Goal: Book appointment/travel/reservation

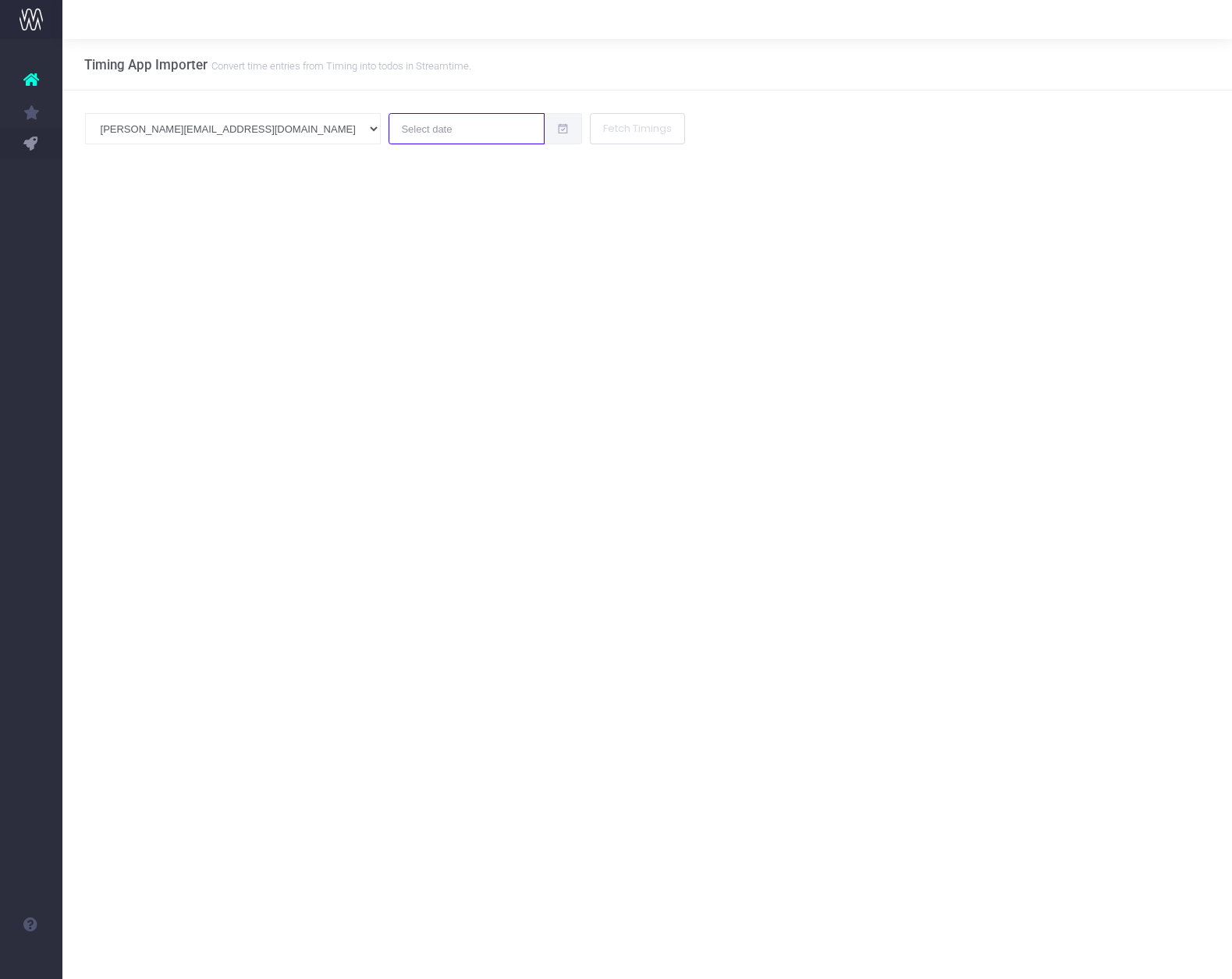
click at [389, 131] on input "text" at bounding box center [467, 128] width 156 height 31
click at [262, 255] on td "9" at bounding box center [264, 257] width 27 height 23
type input "[DATE]"
click at [590, 135] on button "Fetch Timings" at bounding box center [638, 128] width 95 height 31
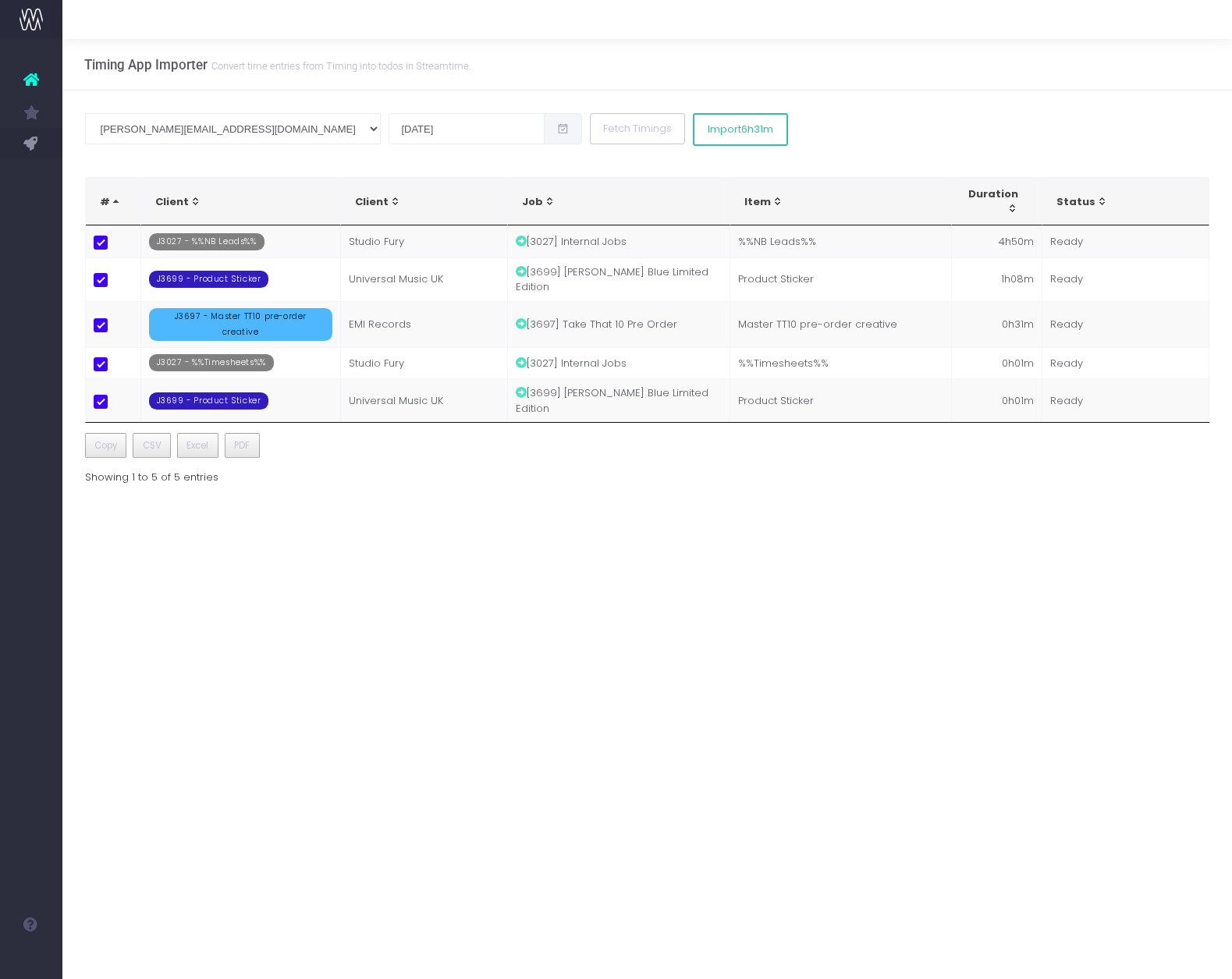
click at [104, 244] on span at bounding box center [101, 243] width 14 height 14
click at [117, 244] on input "checkbox" at bounding box center [122, 241] width 10 height 10
checkbox input "false"
drag, startPoint x: 99, startPoint y: 279, endPoint x: 100, endPoint y: 291, distance: 12.0
click at [100, 279] on span at bounding box center [101, 280] width 14 height 14
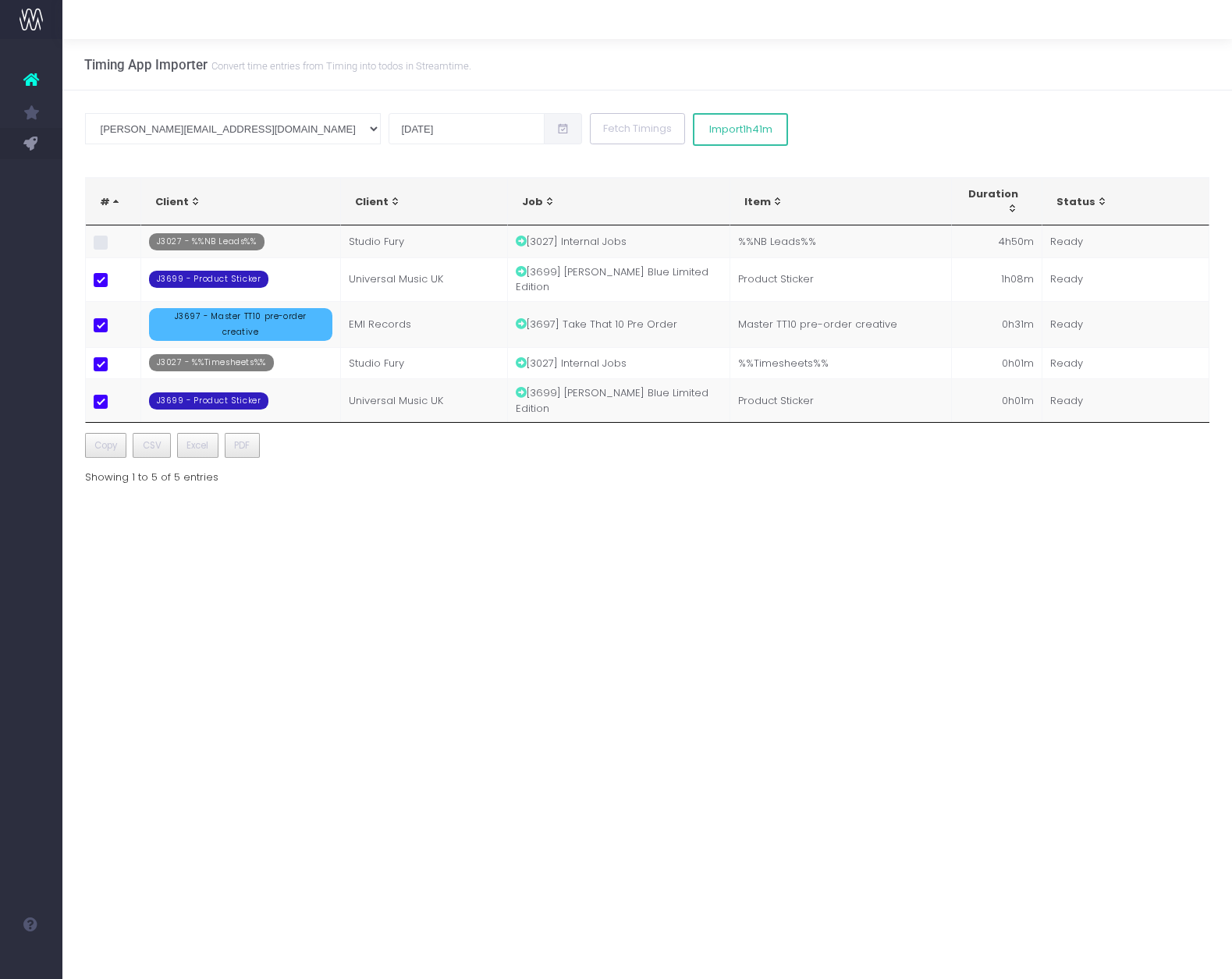
click at [117, 279] on input "checkbox" at bounding box center [122, 279] width 10 height 10
checkbox input "false"
click at [107, 328] on span at bounding box center [101, 325] width 14 height 14
click at [117, 328] on input "checkbox" at bounding box center [122, 324] width 10 height 10
checkbox input "false"
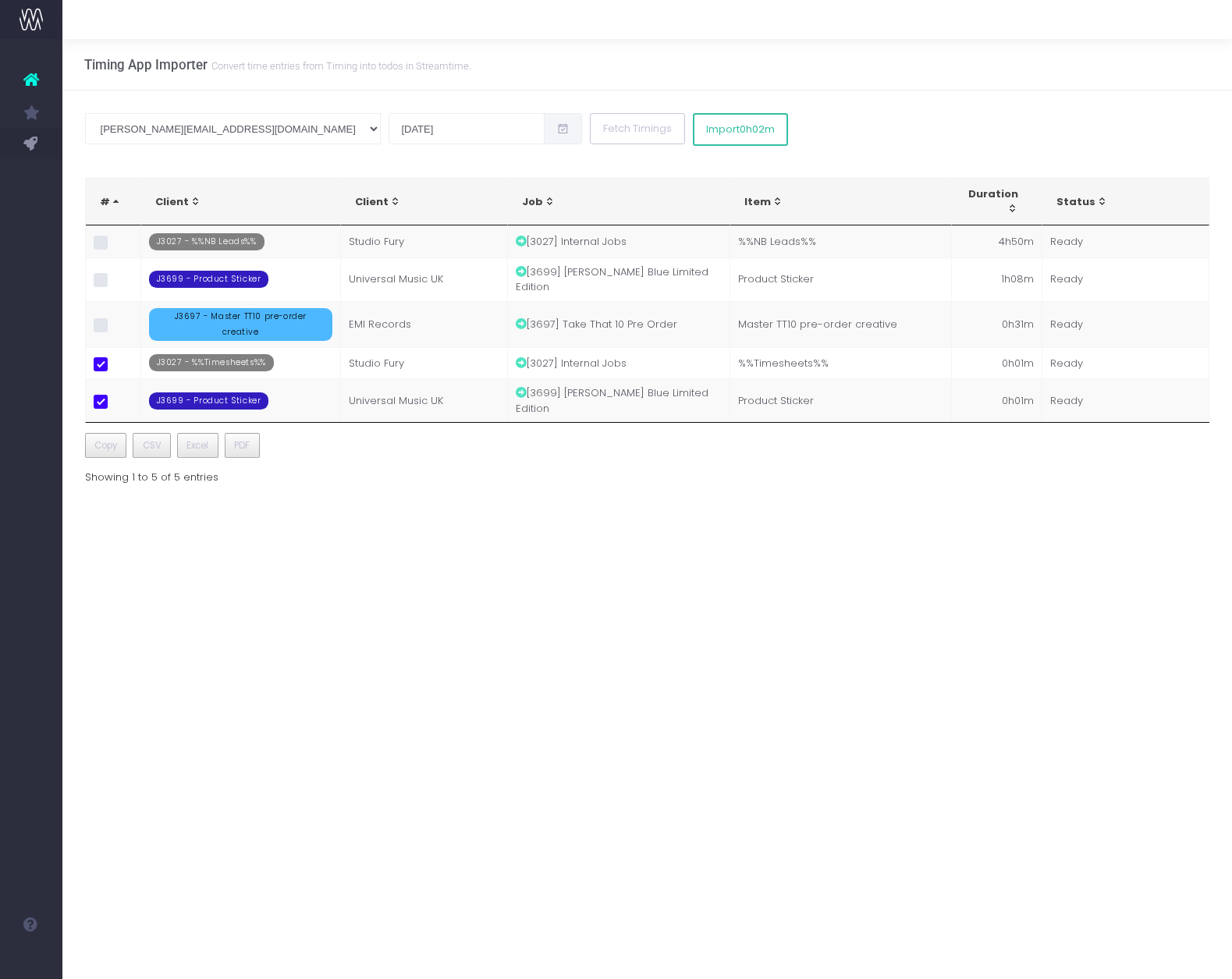
click at [104, 367] on span at bounding box center [101, 365] width 14 height 14
click at [117, 367] on input "checkbox" at bounding box center [122, 363] width 10 height 10
checkbox input "false"
click at [108, 399] on label at bounding box center [105, 402] width 23 height 14
click at [117, 399] on input "checkbox" at bounding box center [122, 400] width 10 height 10
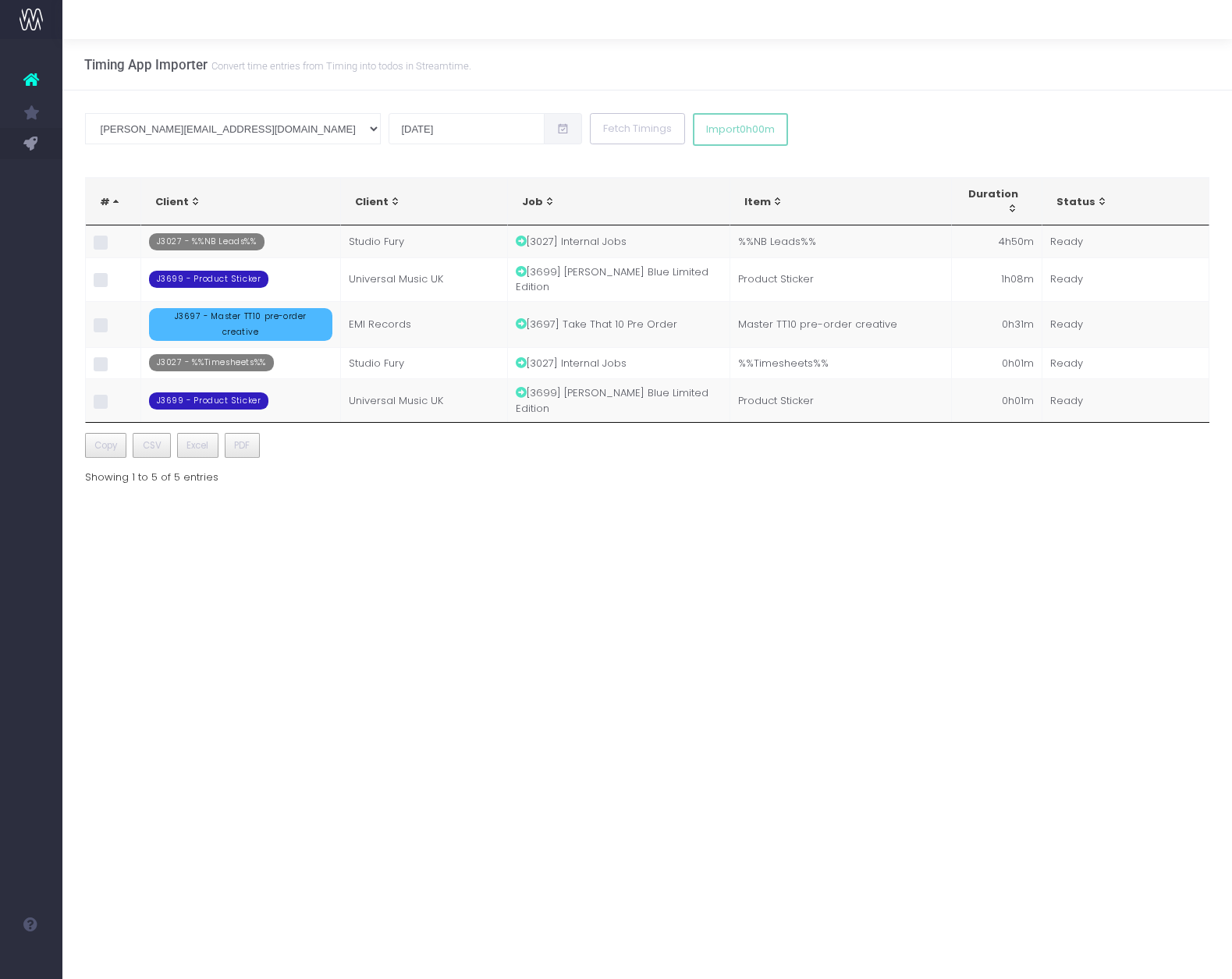
click at [100, 401] on span at bounding box center [101, 402] width 14 height 14
click at [117, 401] on input "checkbox" at bounding box center [122, 400] width 10 height 10
checkbox input "true"
click at [103, 281] on span at bounding box center [101, 280] width 14 height 14
click at [117, 281] on input "checkbox" at bounding box center [122, 279] width 10 height 10
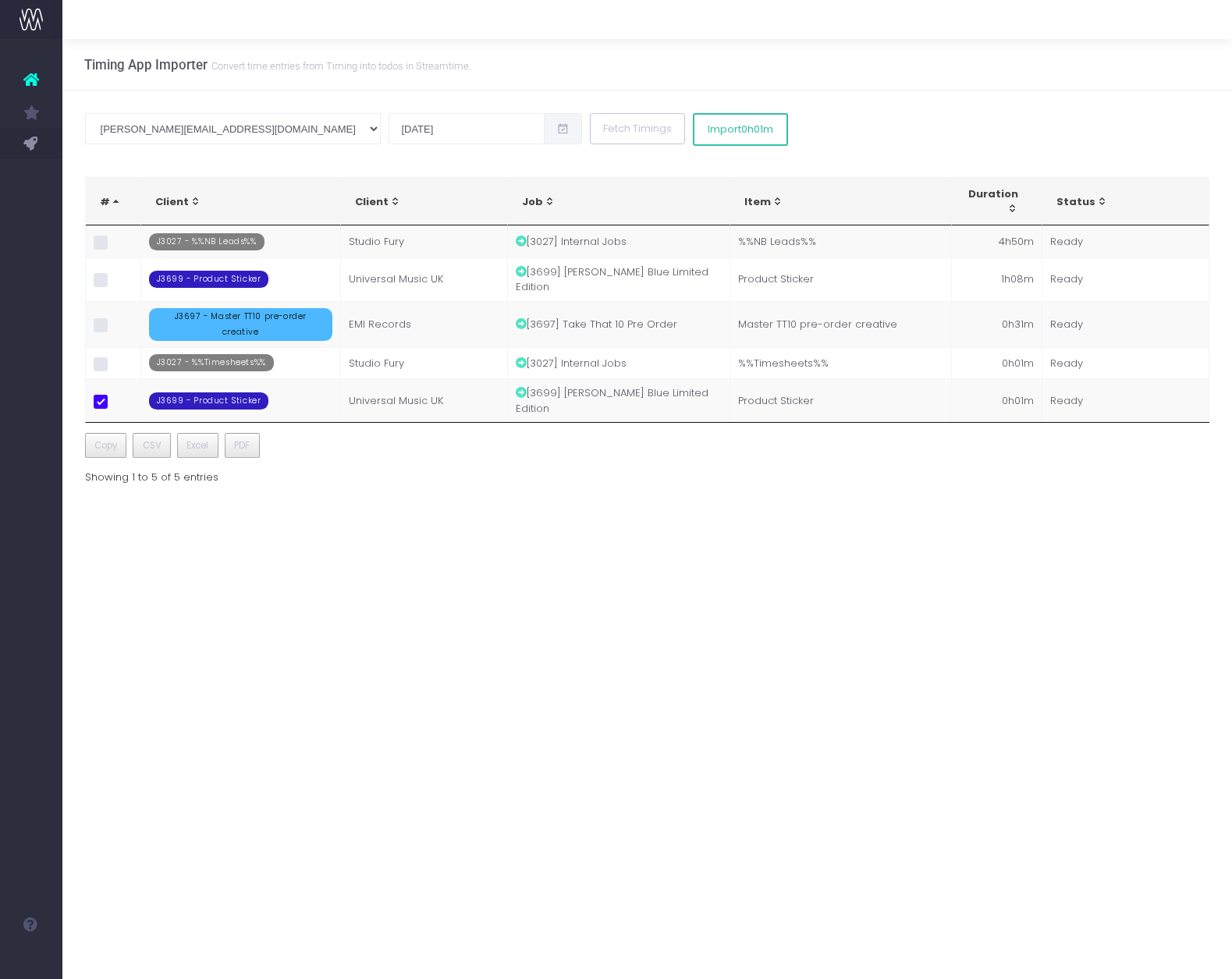
checkbox input "true"
